Goal: Find contact information: Find contact information

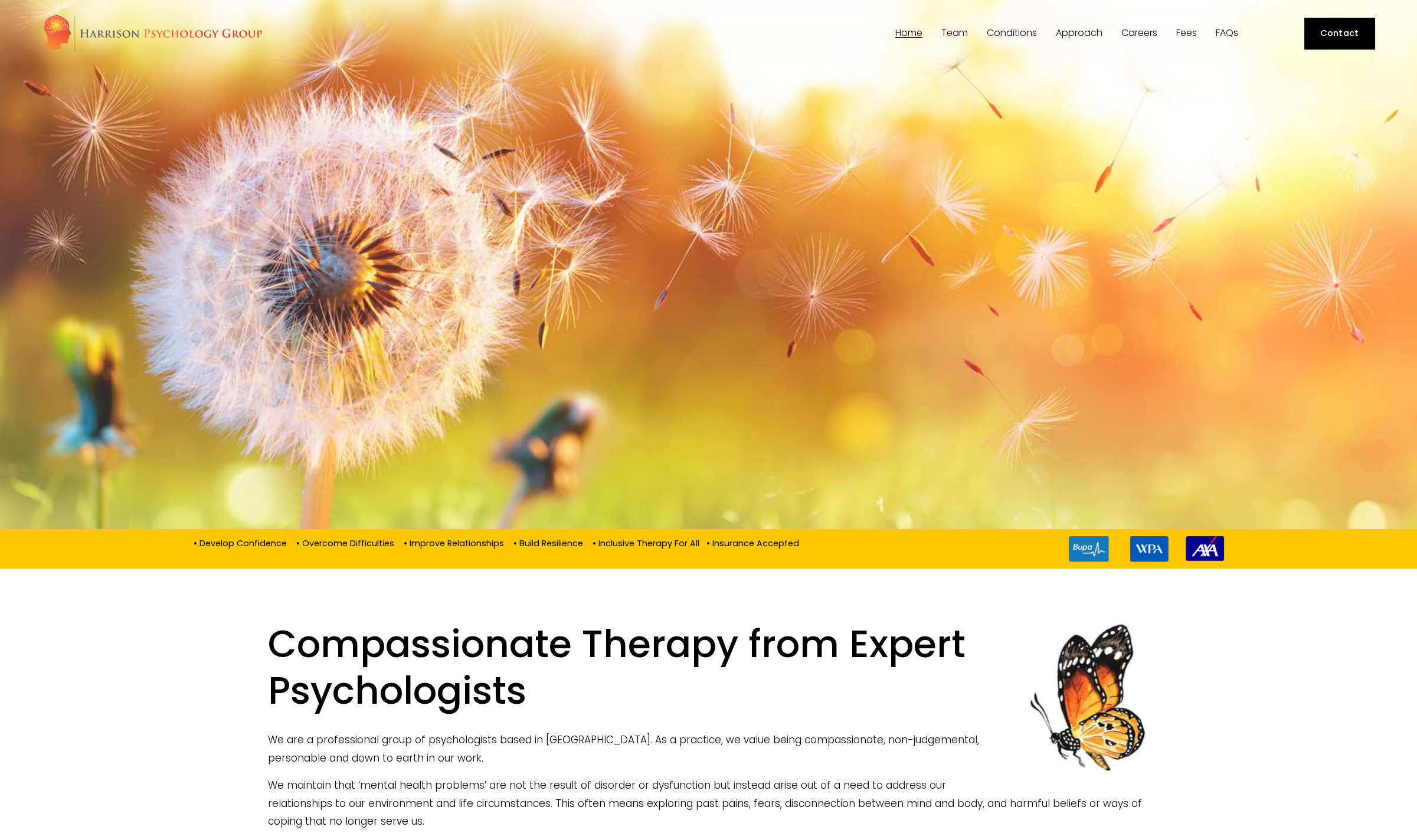
click at [1350, 35] on link "Contact" at bounding box center [1339, 33] width 70 height 31
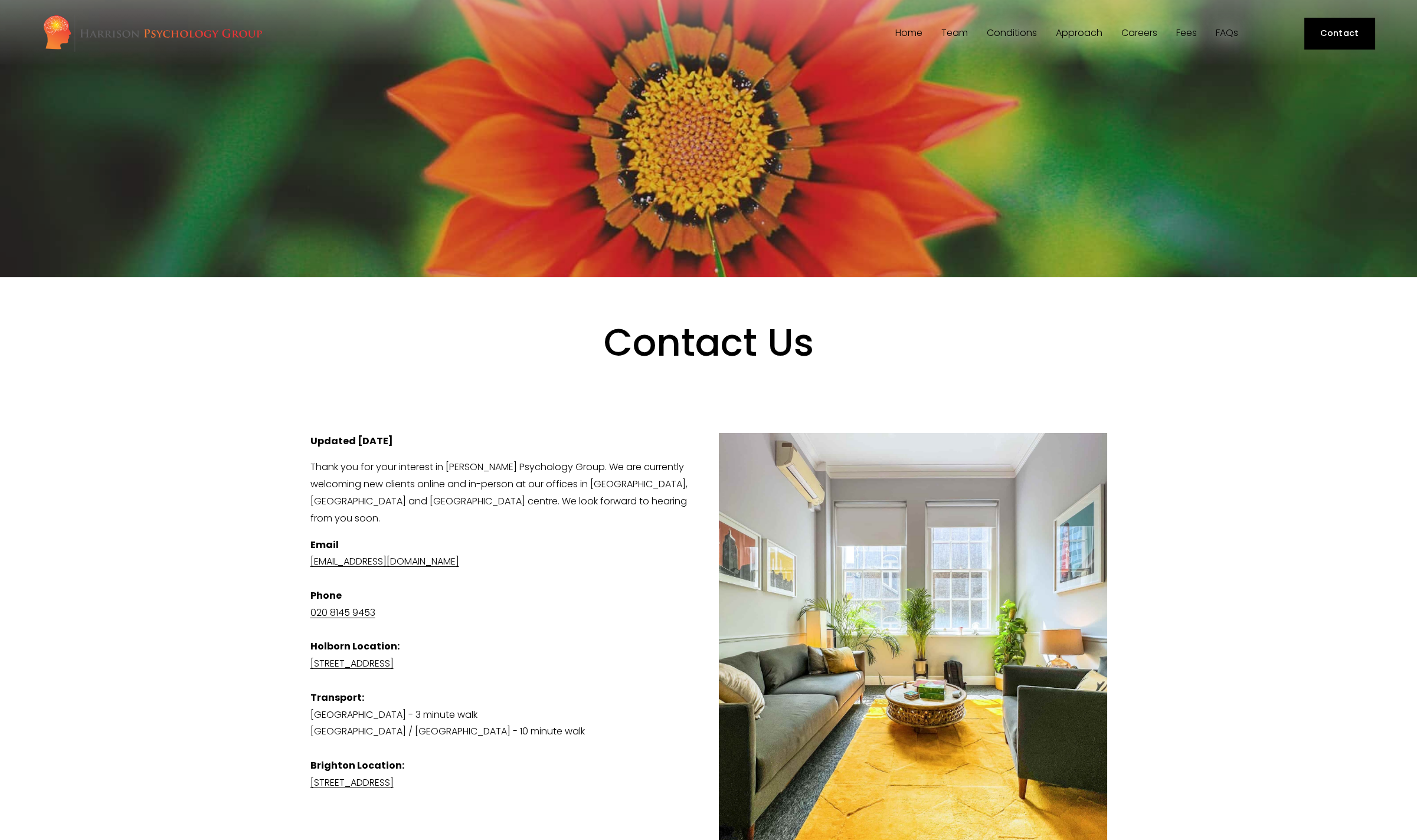
drag, startPoint x: 512, startPoint y: 547, endPoint x: 303, endPoint y: 552, distance: 209.1
click at [303, 552] on div "Updated [DATE] Thank you for your interest in [PERSON_NAME] Psychology Group. W…" at bounding box center [708, 679] width 817 height 511
copy link "[EMAIL_ADDRESS][DOMAIN_NAME]"
